Goal: Check status: Check status

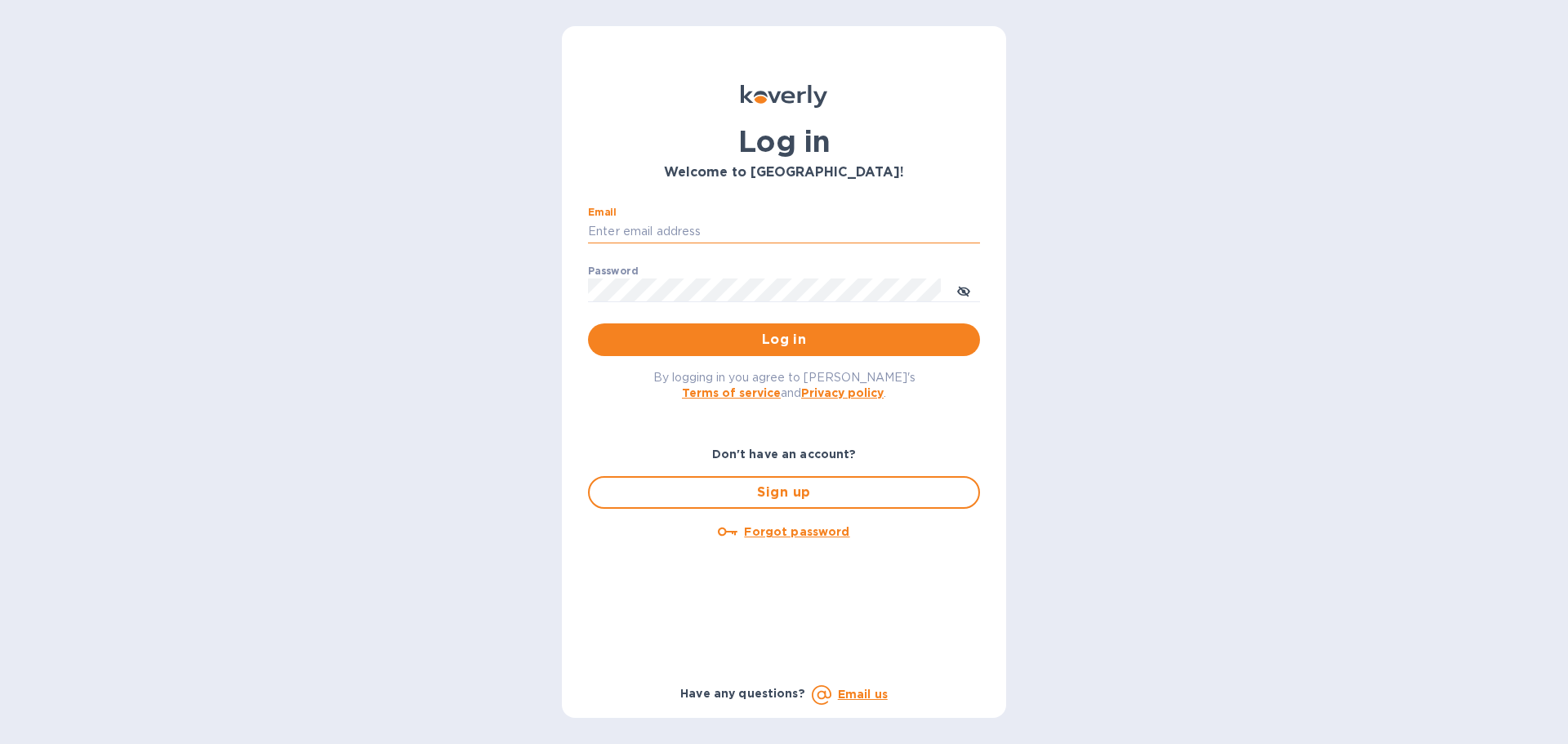
drag, startPoint x: 704, startPoint y: 226, endPoint x: 713, endPoint y: 225, distance: 9.1
click at [706, 225] on input "Email" at bounding box center [784, 231] width 392 height 24
click at [650, 224] on input "Email" at bounding box center [784, 231] width 392 height 24
type input "[EMAIL_ADDRESS][DOMAIN_NAME]"
click at [679, 292] on div "Password ​" at bounding box center [784, 295] width 392 height 58
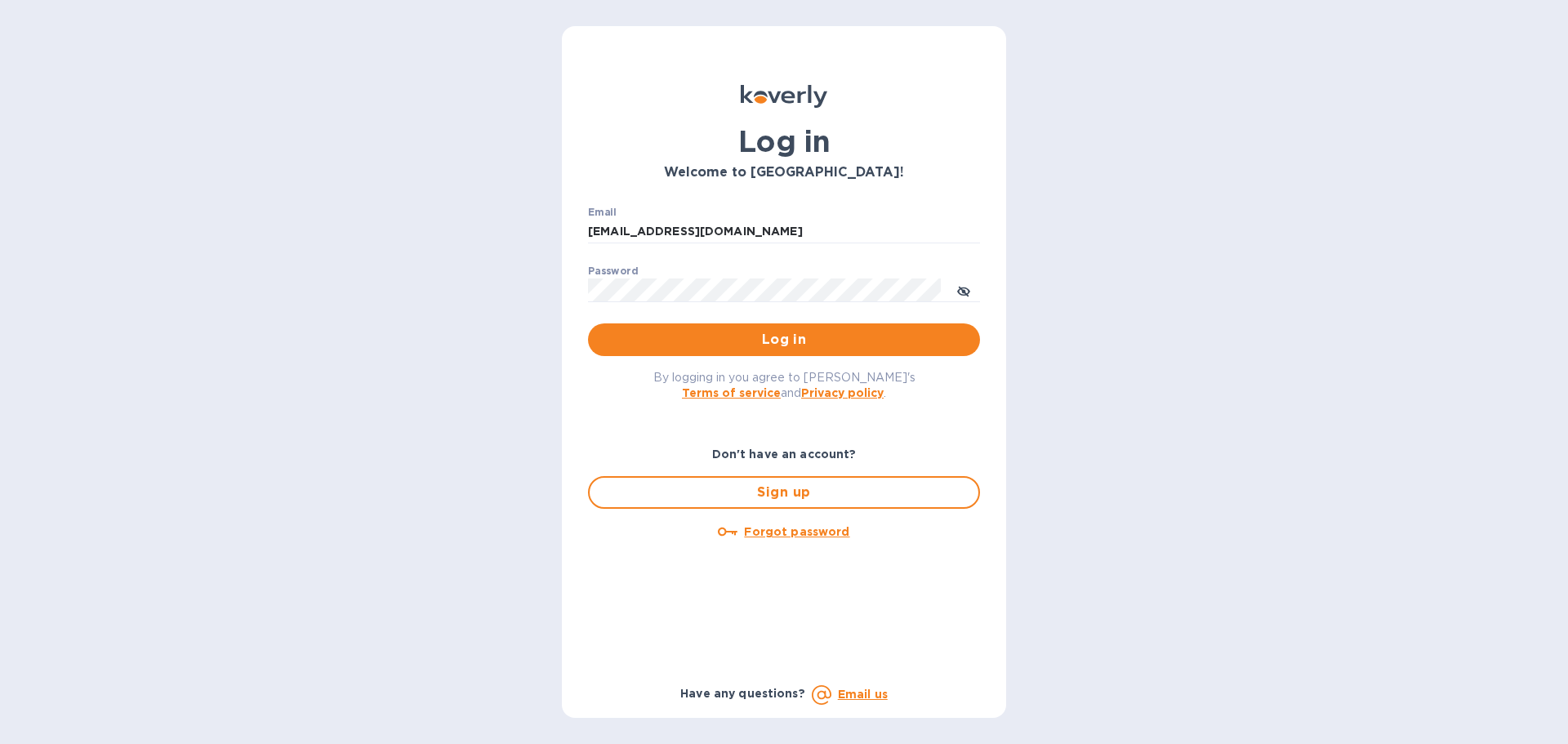
click at [676, 276] on div "Password ​" at bounding box center [784, 295] width 392 height 58
click at [588, 323] on button "Log in" at bounding box center [784, 340] width 392 height 33
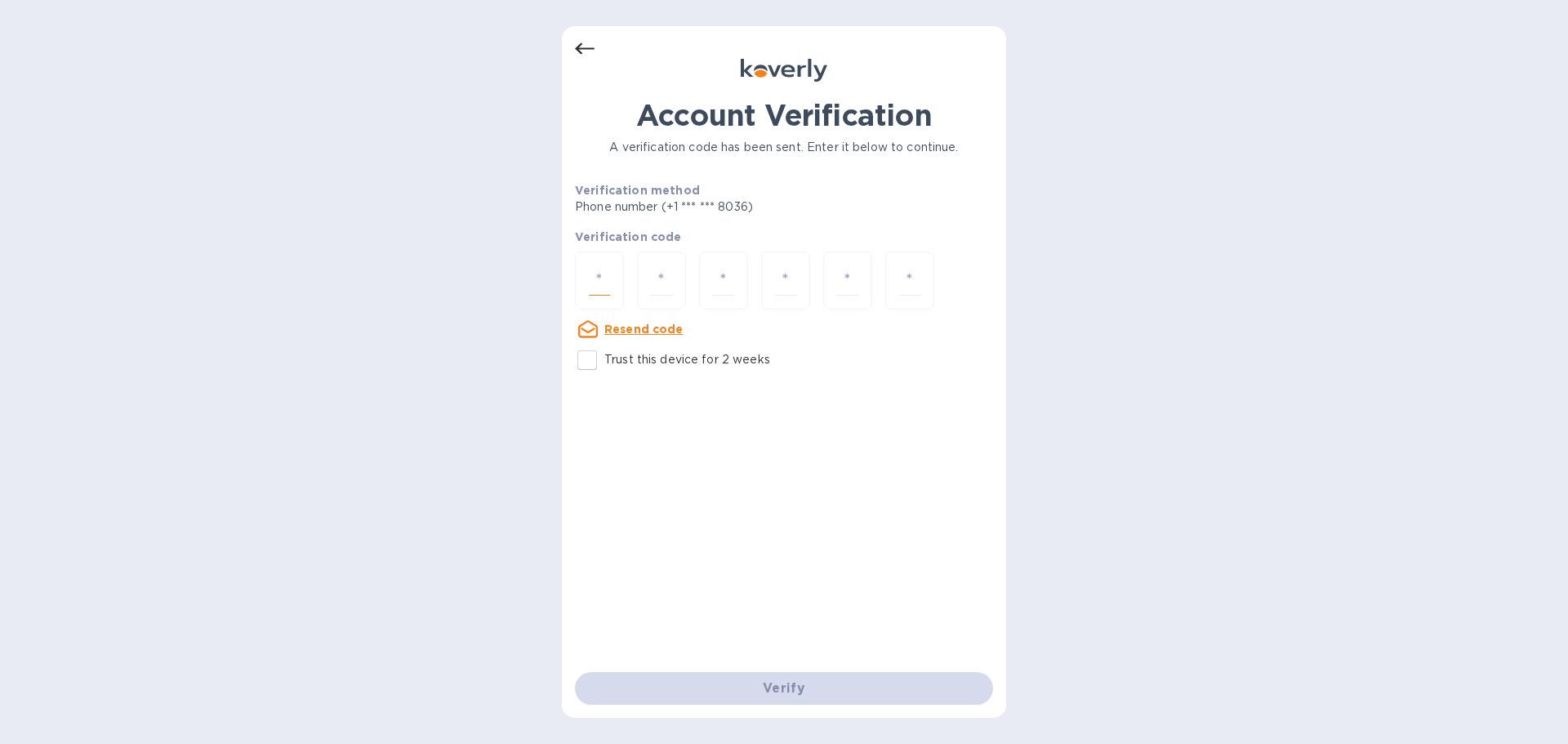
paste input "2"
type input "2"
type input "1"
type input "7"
type input "8"
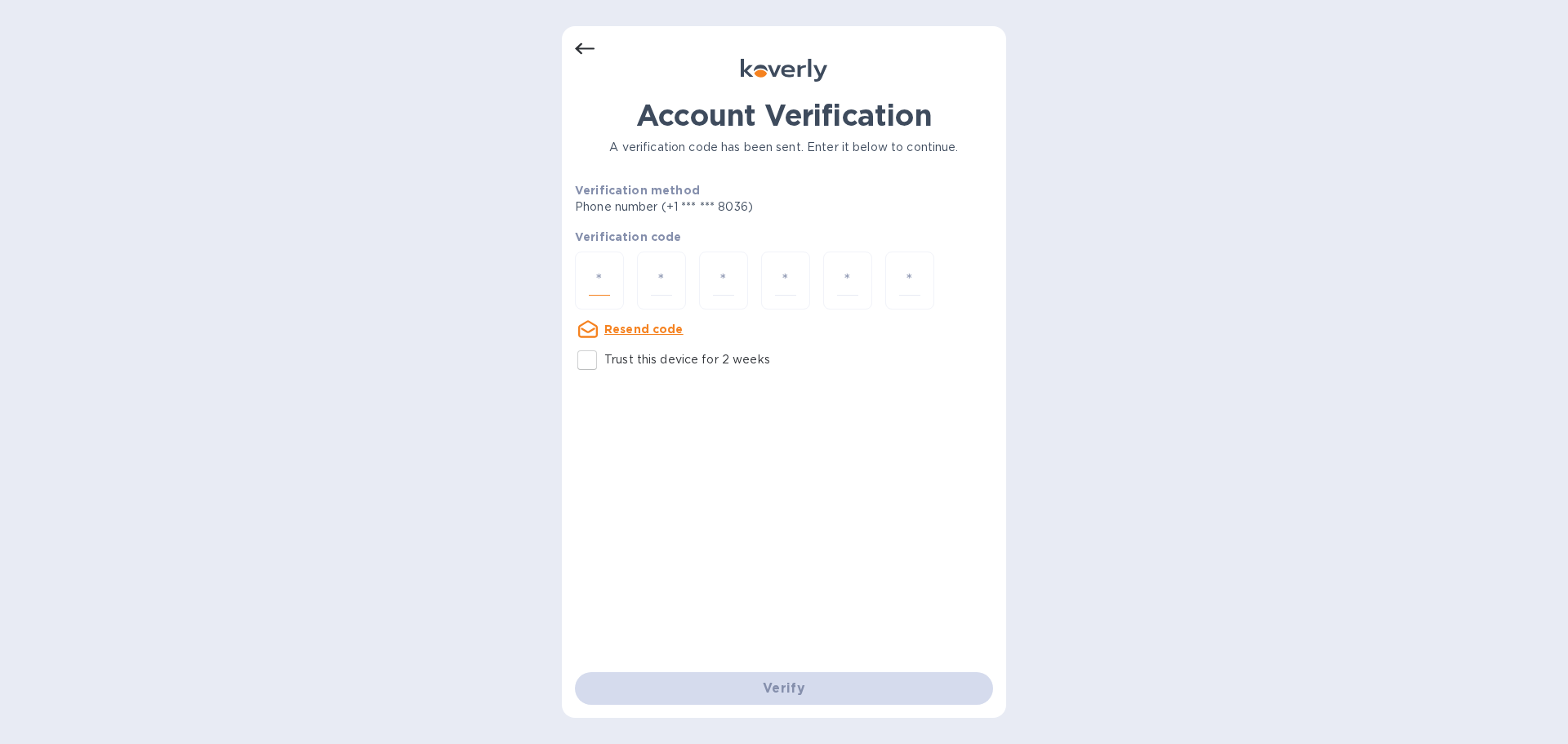
type input "1"
type input "2"
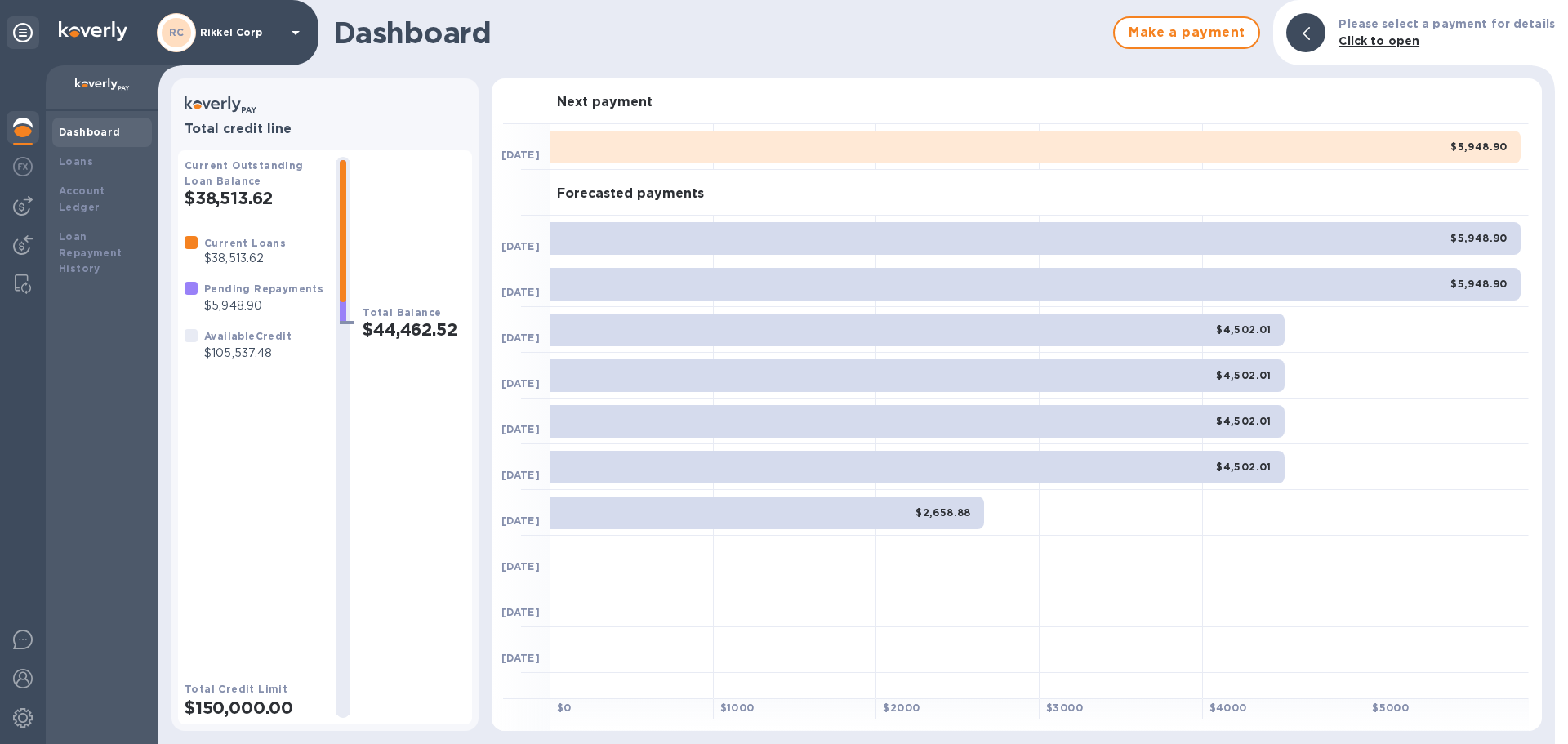
click at [651, 147] on div "$5,948.90" at bounding box center [1036, 147] width 970 height 33
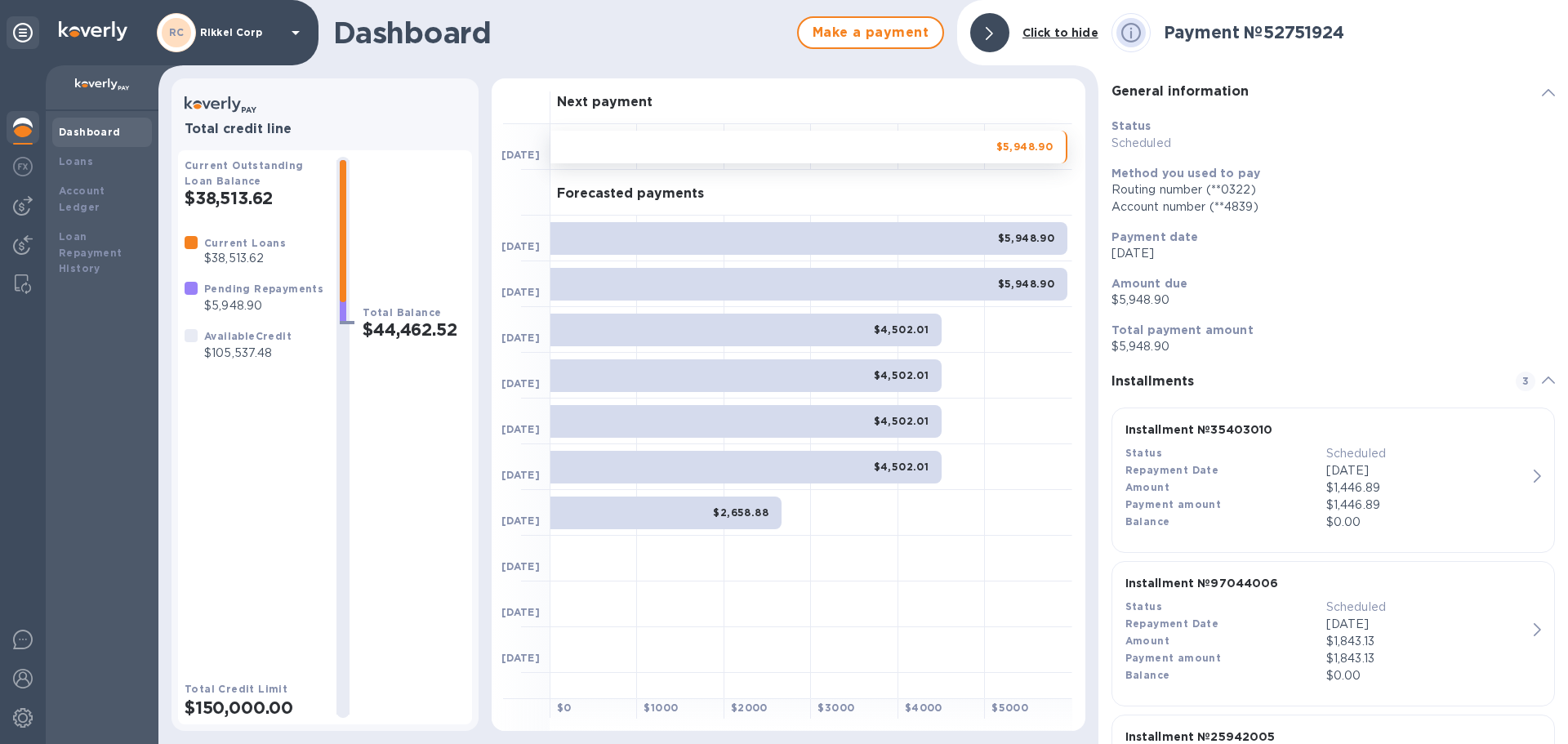
click at [954, 144] on div "$5,948.90" at bounding box center [809, 147] width 517 height 33
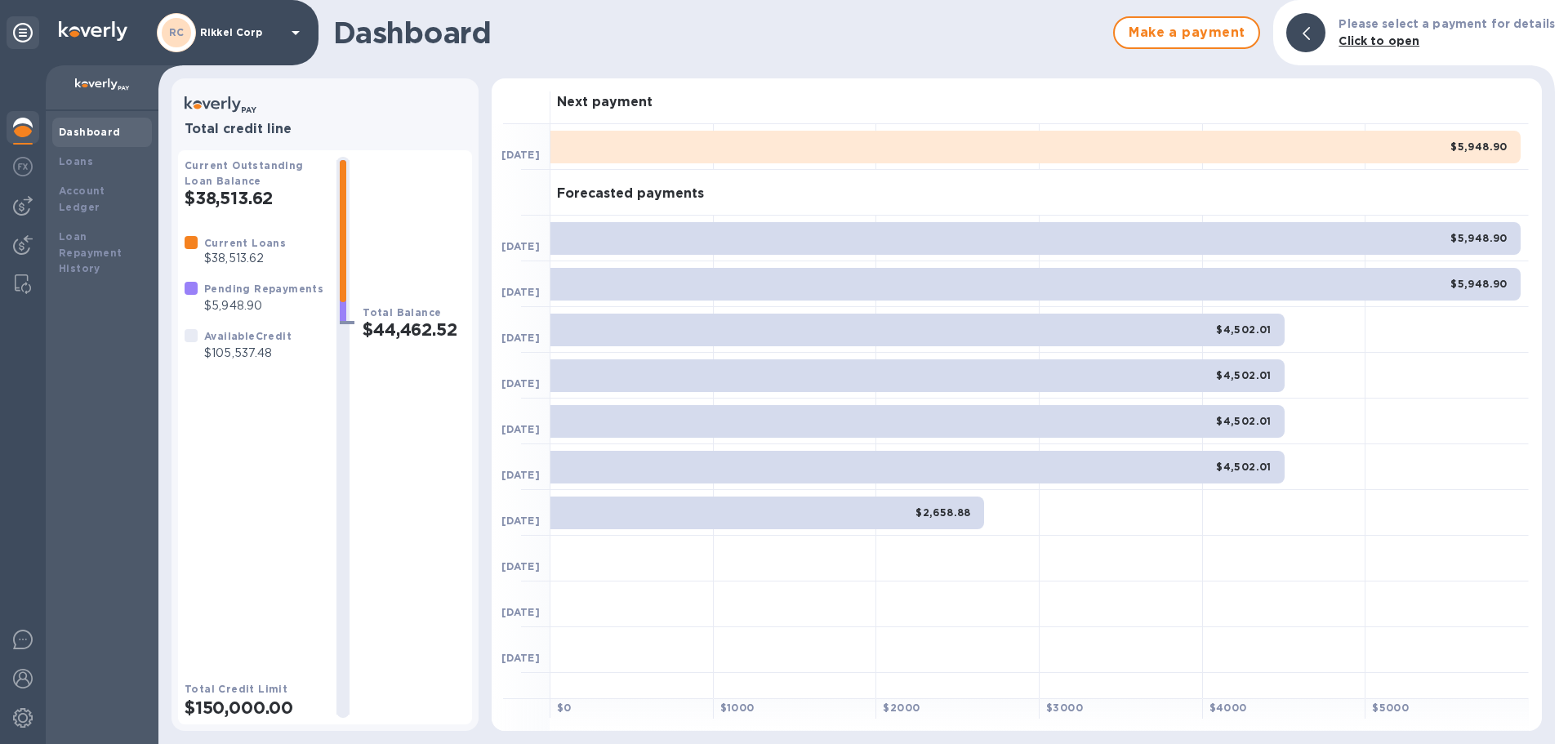
click at [95, 131] on b "Dashboard" at bounding box center [89, 132] width 62 height 12
click at [89, 186] on b "Account Ledger" at bounding box center [82, 199] width 46 height 28
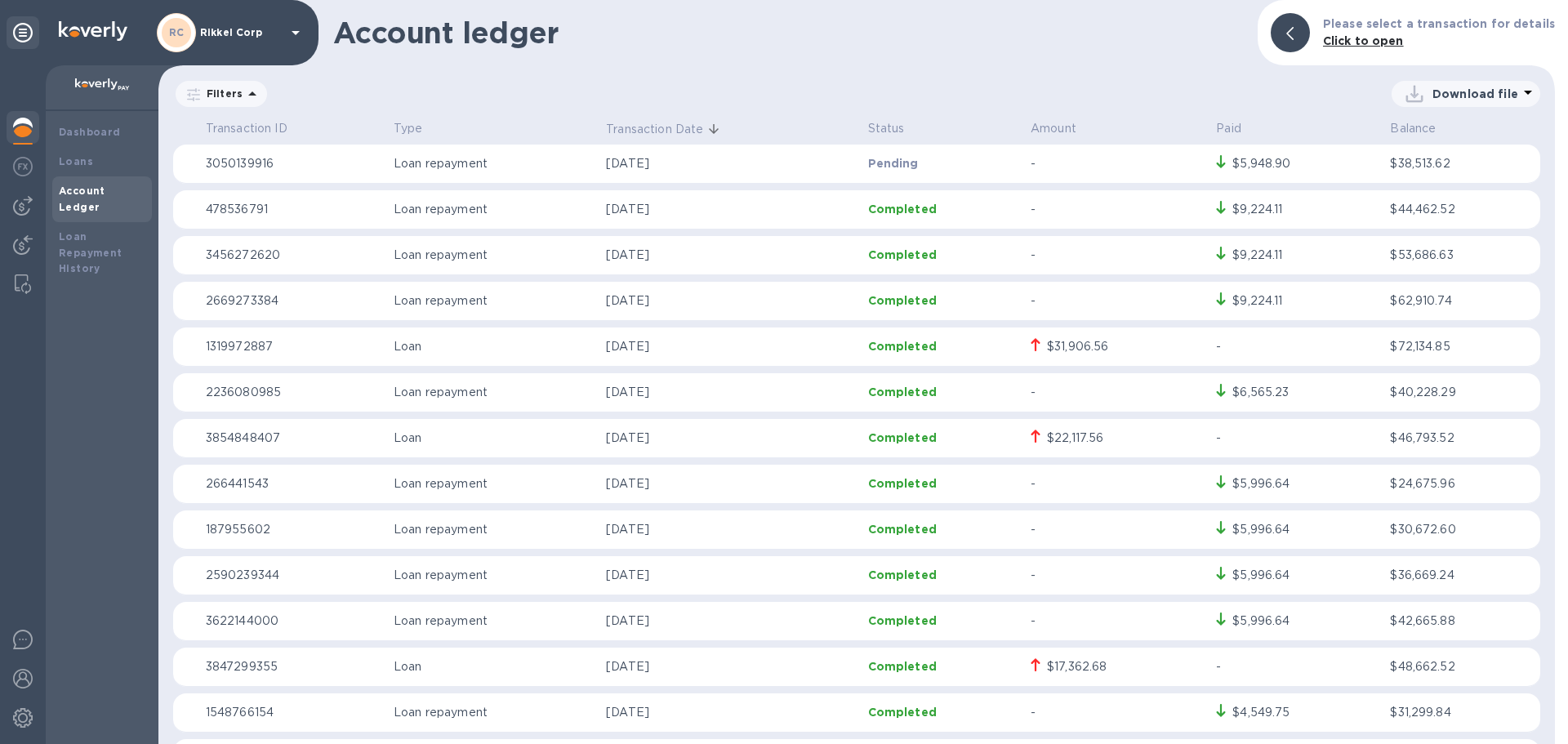
click at [626, 157] on p "Aug 18, 2025" at bounding box center [729, 163] width 249 height 17
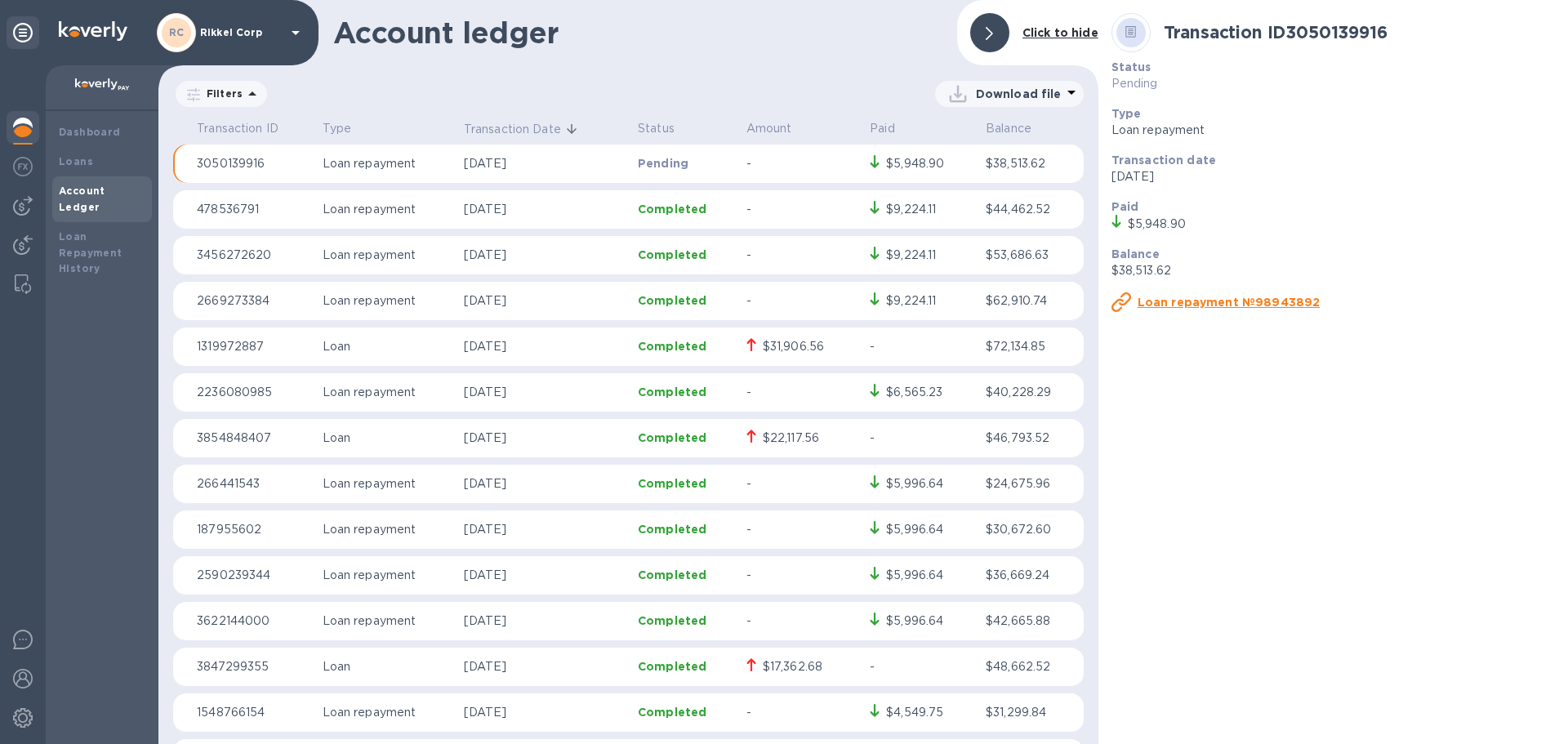
click at [1203, 305] on u "Loan repayment №98943892" at bounding box center [1228, 302] width 183 height 13
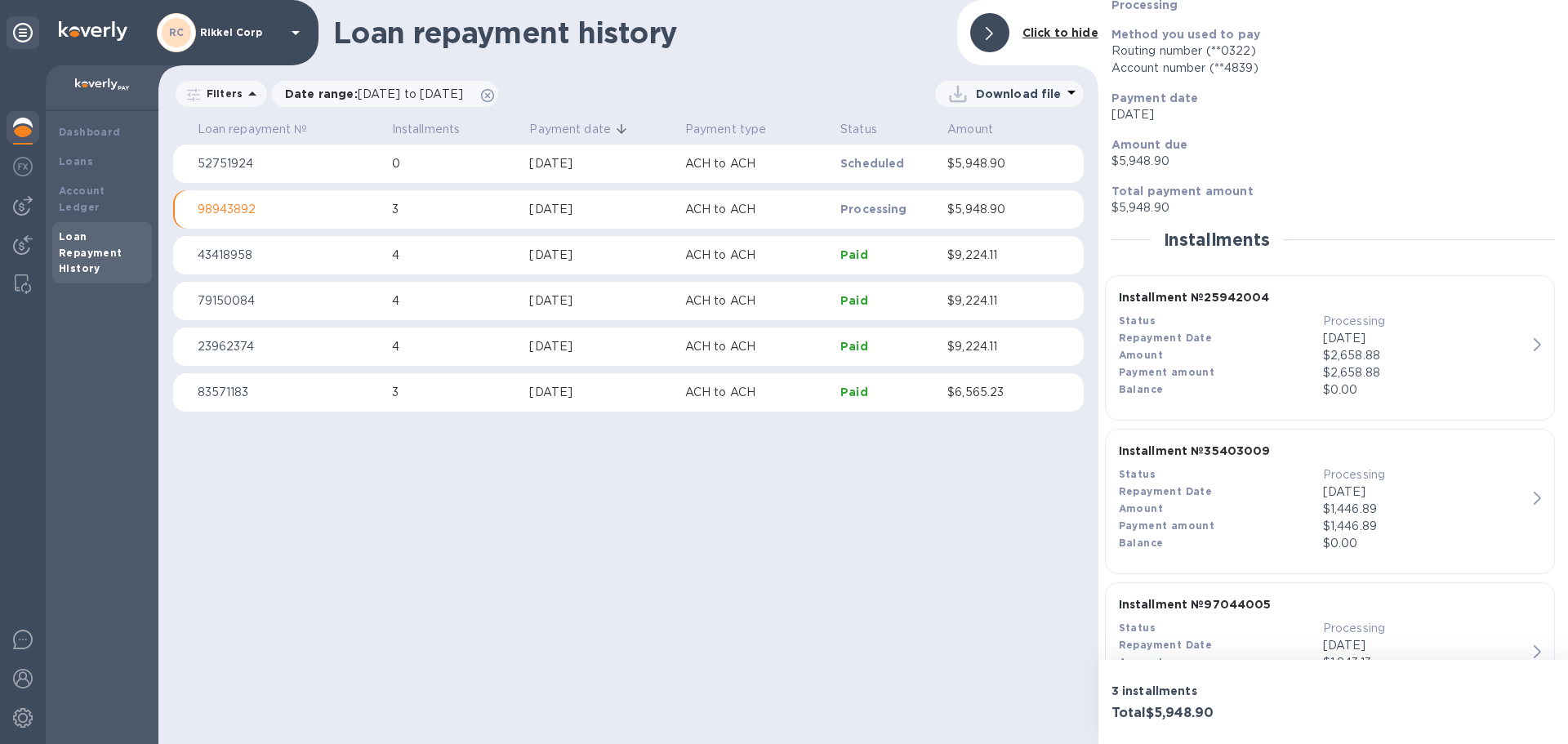
scroll to position [168, 0]
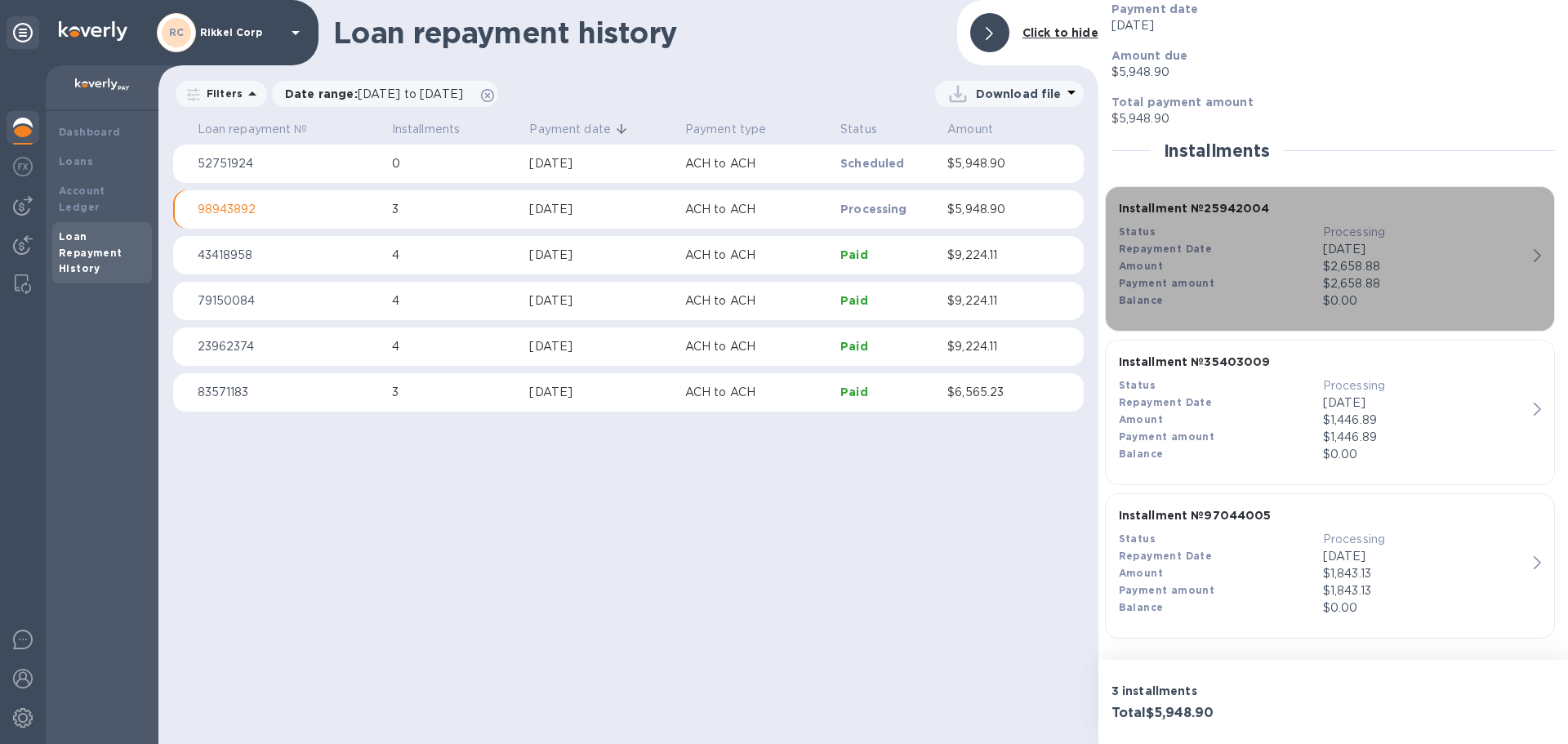
drag, startPoint x: 1344, startPoint y: 260, endPoint x: 1317, endPoint y: 192, distance: 73.2
click at [1299, 240] on div "Installment № 25942004 Status Processing Repayment Date Aug 19, 2025 Amount $2,…" at bounding box center [1323, 255] width 421 height 122
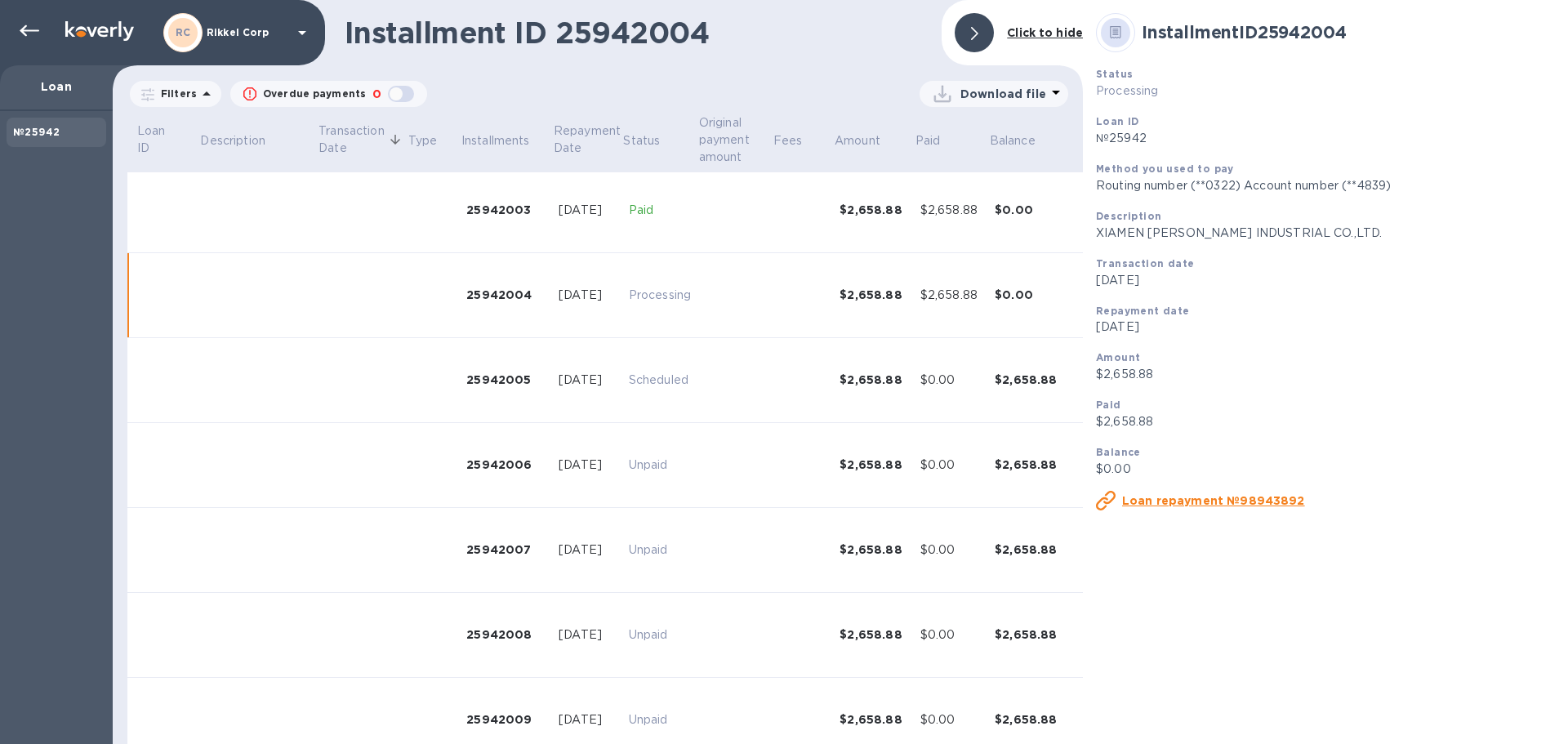
scroll to position [317, 0]
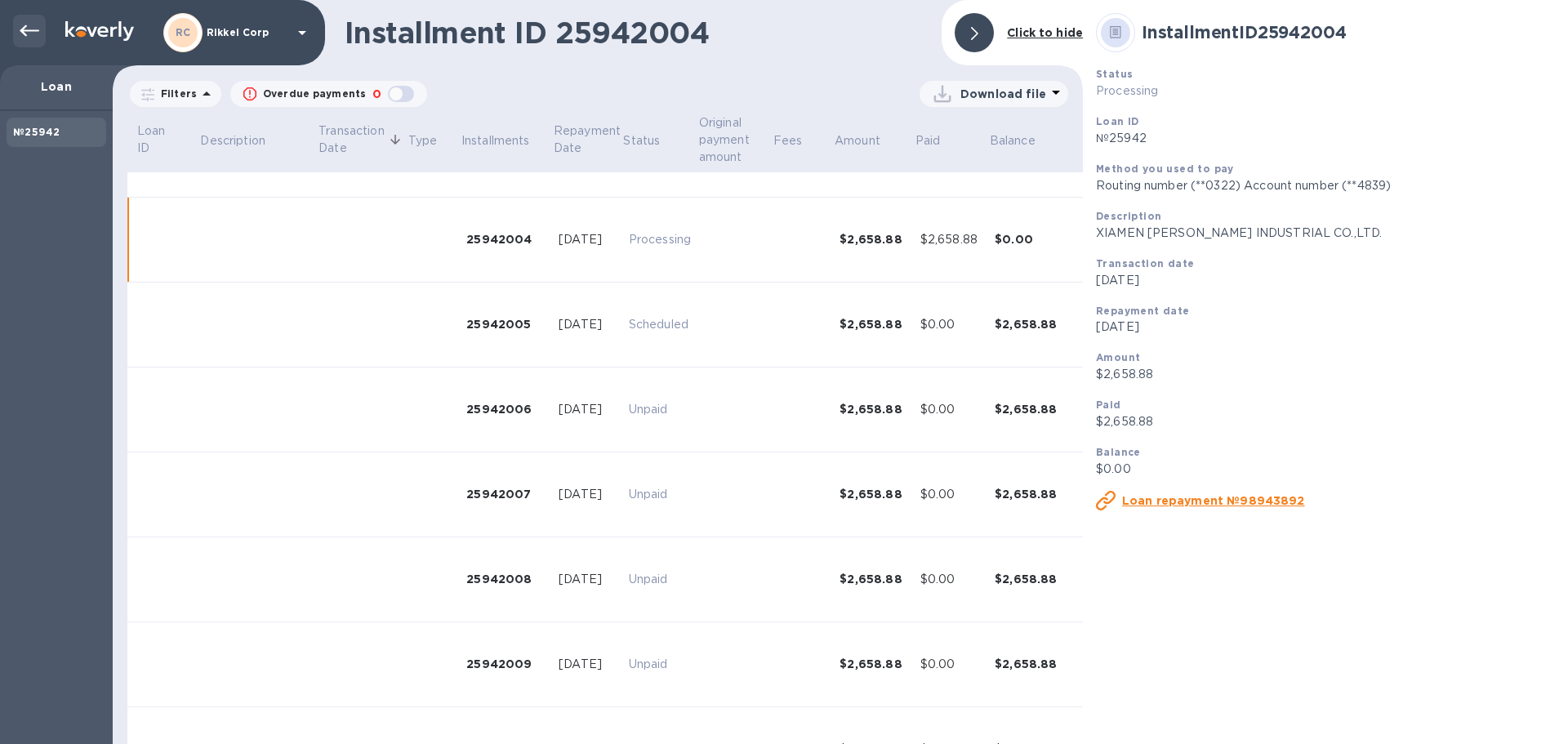
click at [27, 26] on icon at bounding box center [29, 31] width 20 height 20
